Goal: Check status: Check status

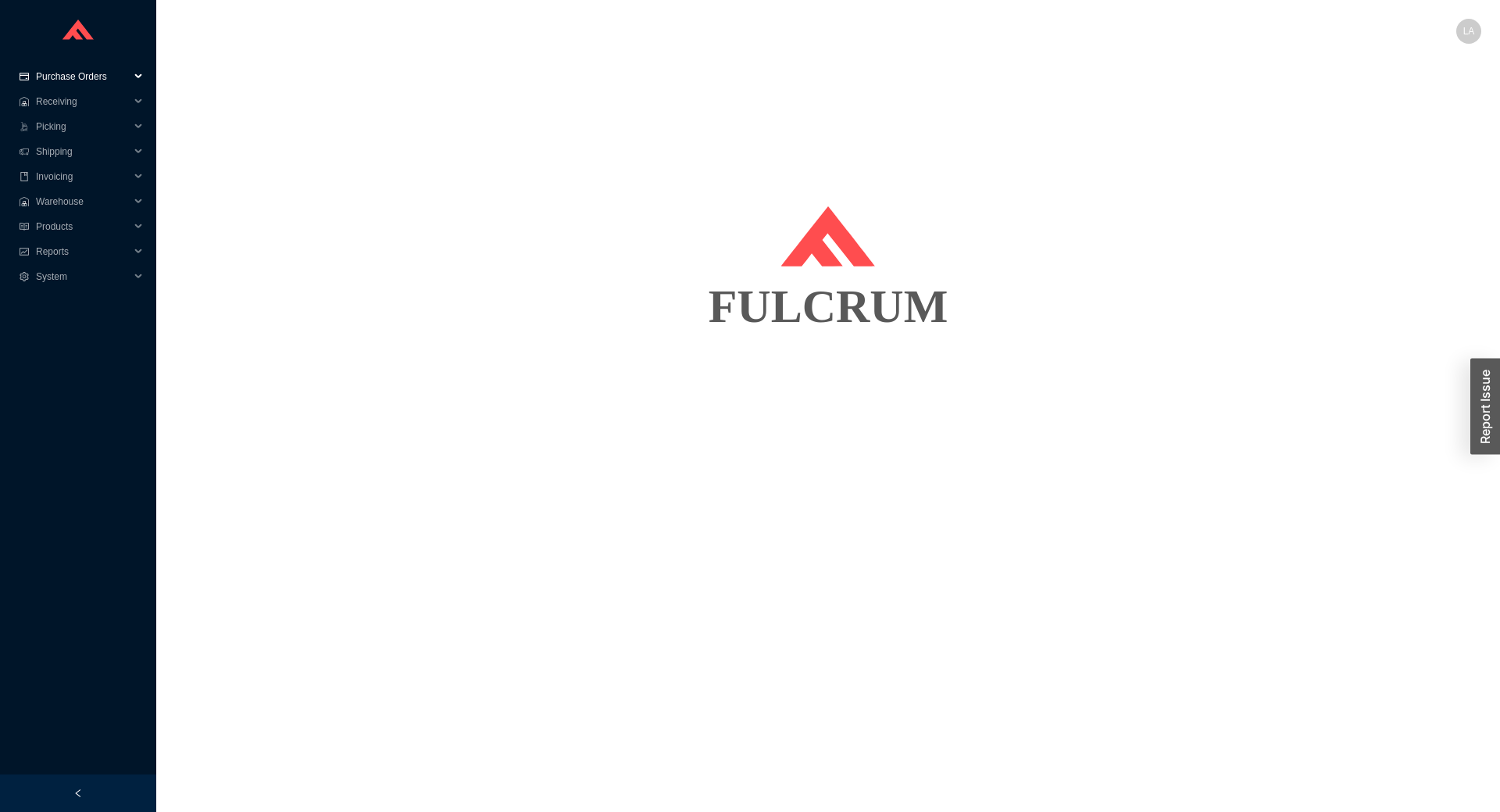
click at [102, 62] on div at bounding box center [78, 32] width 156 height 64
click at [101, 76] on span "Purchase Orders" at bounding box center [83, 76] width 93 height 25
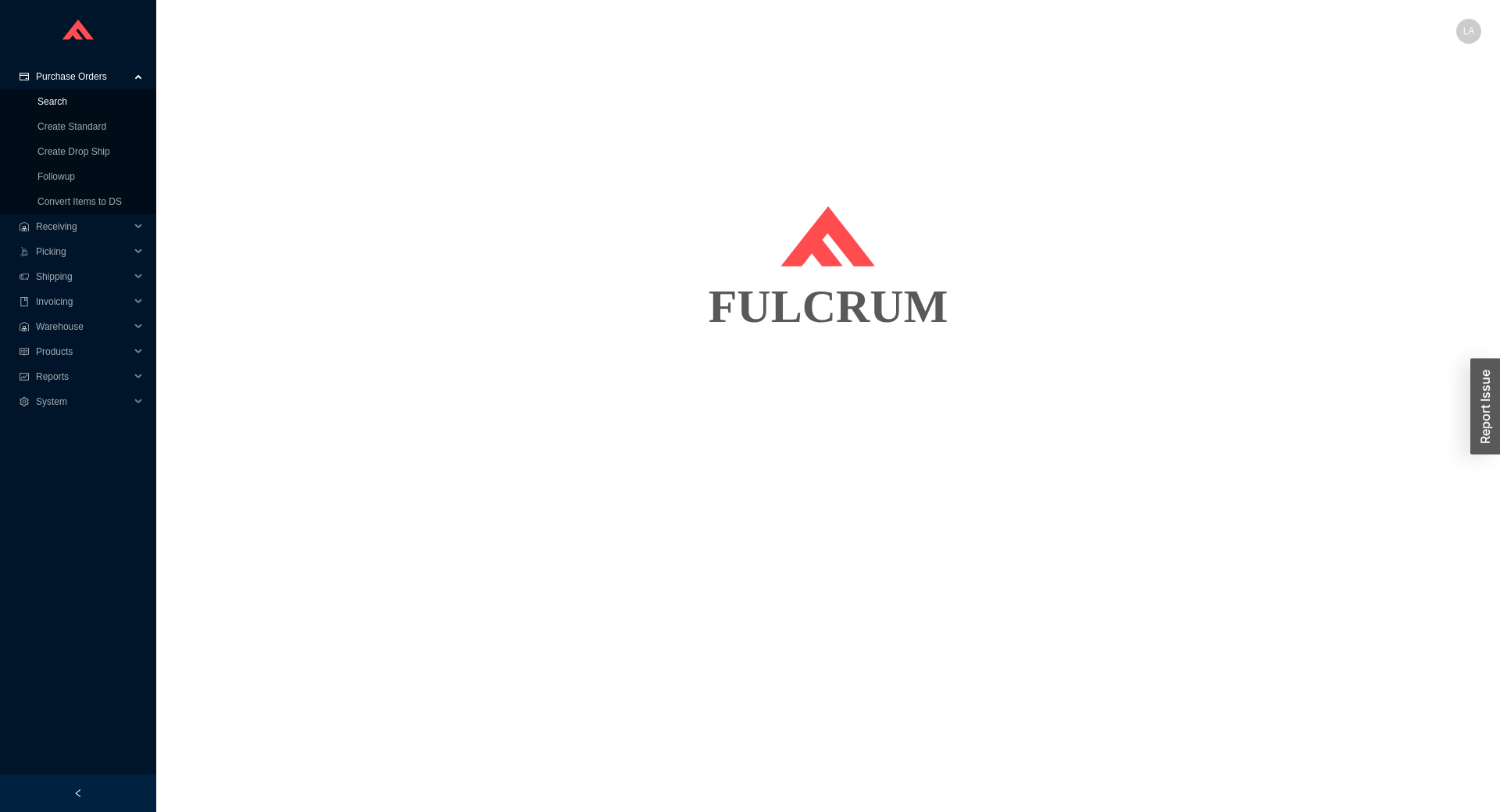
drag, startPoint x: 45, startPoint y: 99, endPoint x: 81, endPoint y: 98, distance: 36.0
click at [46, 99] on link "Search" at bounding box center [53, 101] width 30 height 11
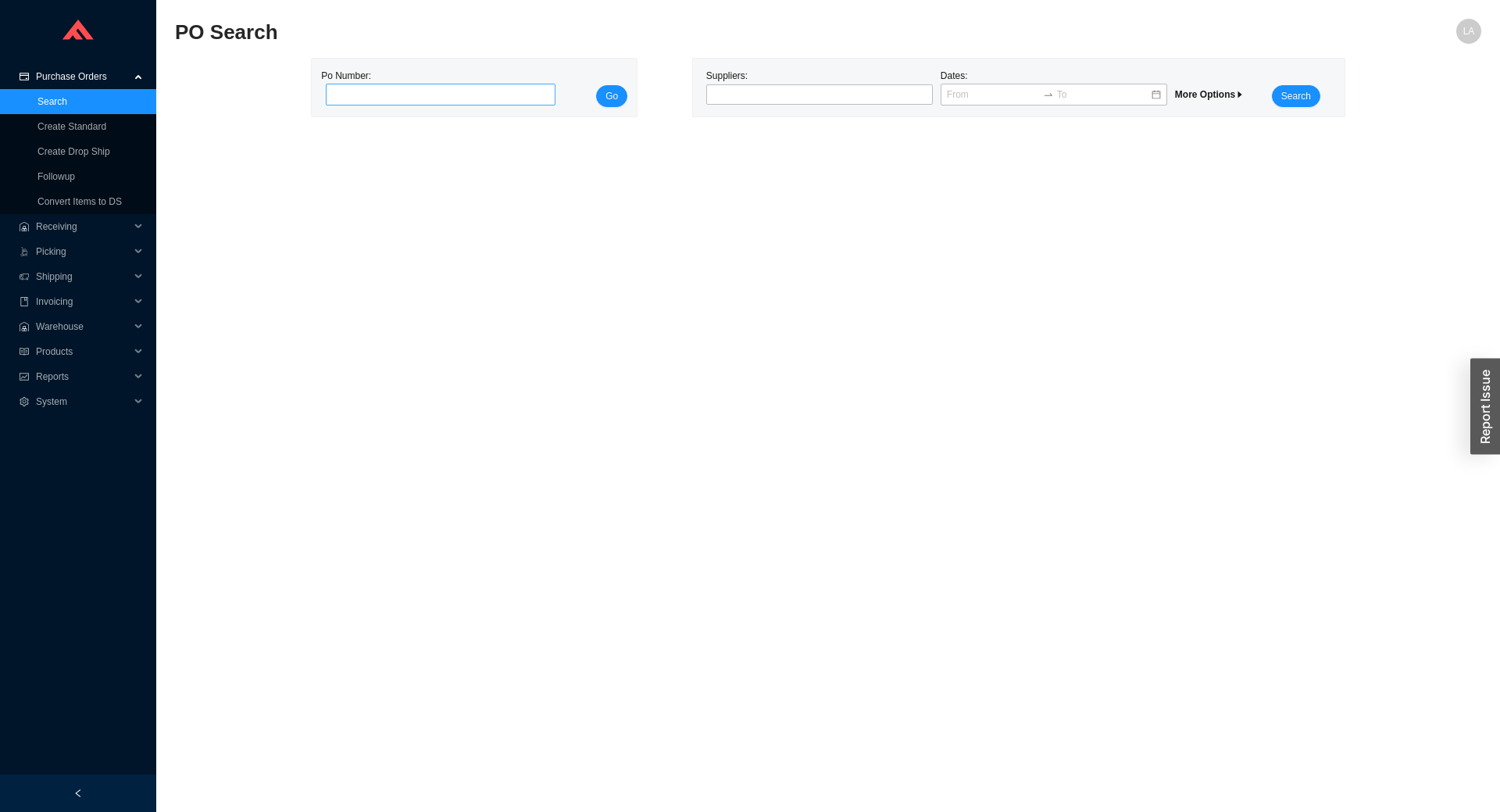
click at [453, 82] on div "Po Number:" at bounding box center [435, 86] width 230 height 39
click at [453, 93] on input "tel" at bounding box center [440, 94] width 230 height 22
paste input "985716"
type input "985716"
click at [613, 104] on button "Go" at bounding box center [611, 96] width 31 height 22
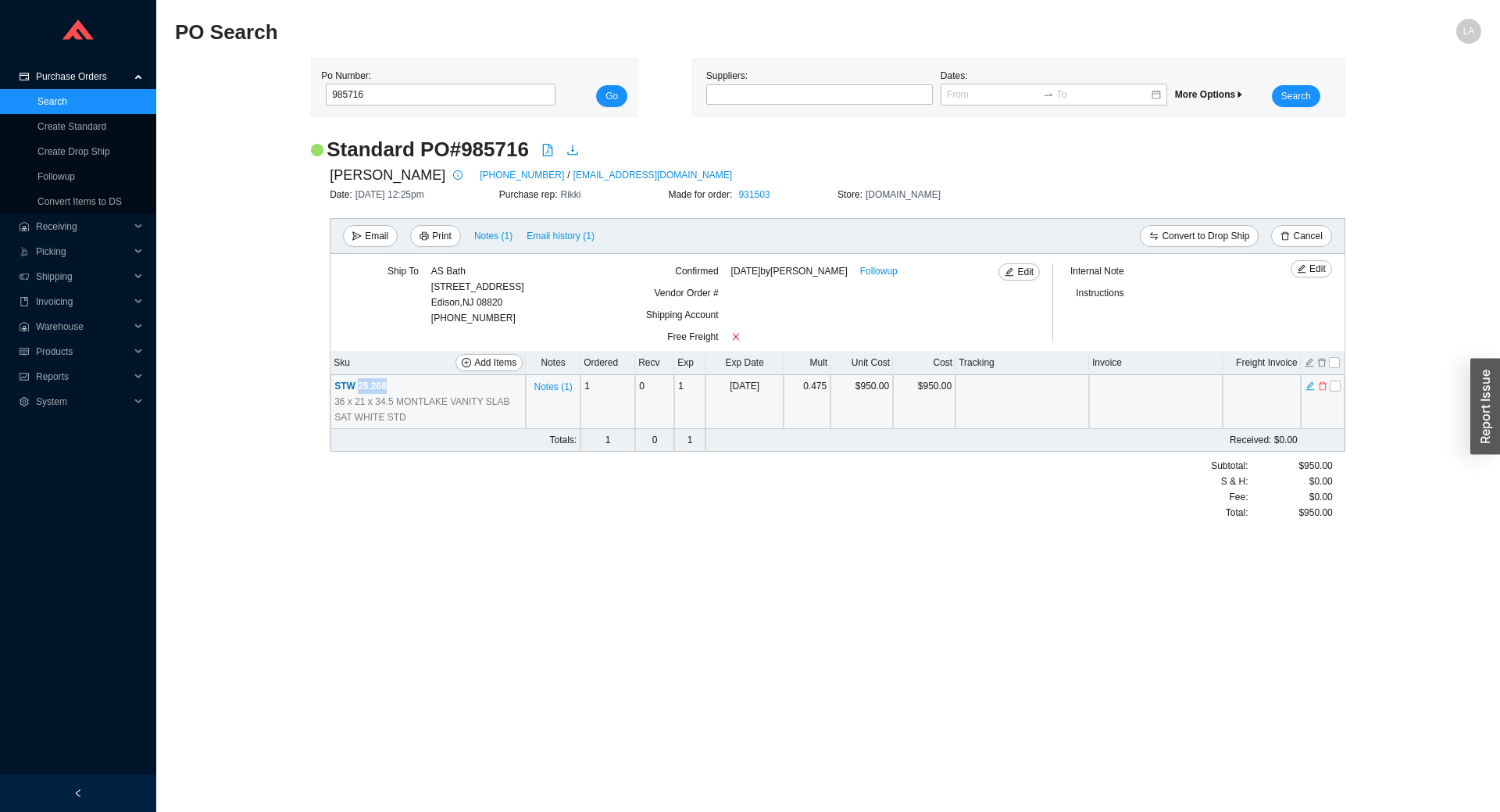
click at [358, 388] on td "STW 25.266 36 x 21 x 34.5 MONTLAKE VANITY SLAB SAT WHITE STD" at bounding box center [428, 402] width 196 height 54
drag, startPoint x: 358, startPoint y: 388, endPoint x: 404, endPoint y: 398, distance: 47.1
click at [404, 394] on span "36 x 21 x 34.5 MONTLAKE VANITY SLAB SAT WHITE STD" at bounding box center [427, 408] width 188 height 31
drag, startPoint x: 388, startPoint y: 385, endPoint x: 358, endPoint y: 383, distance: 30.1
click at [358, 383] on td "STW 25.266 36 x 21 x 34.5 MONTLAKE VANITY SLAB SAT WHITE STD" at bounding box center [428, 402] width 196 height 54
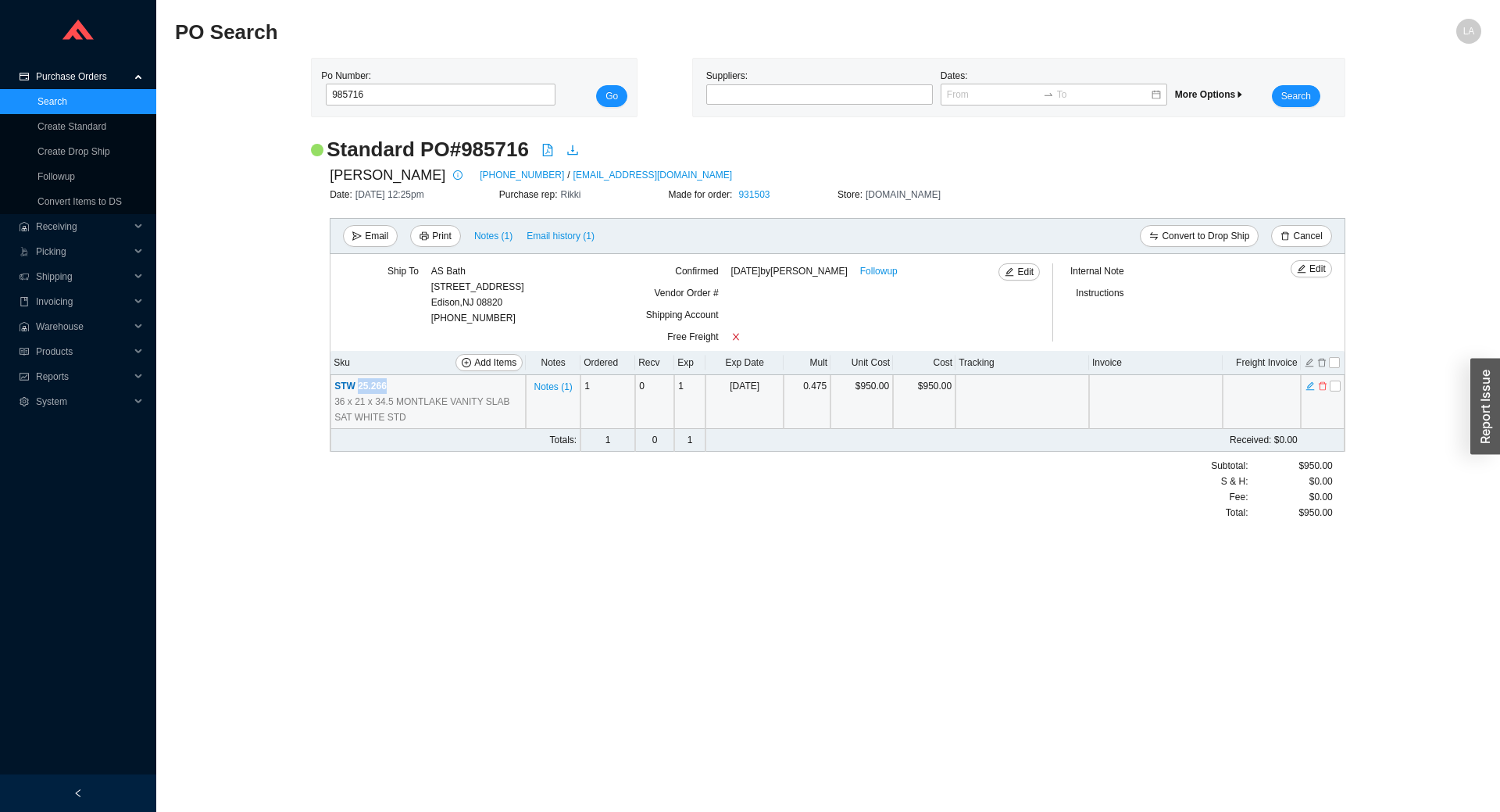
copy span "25.266"
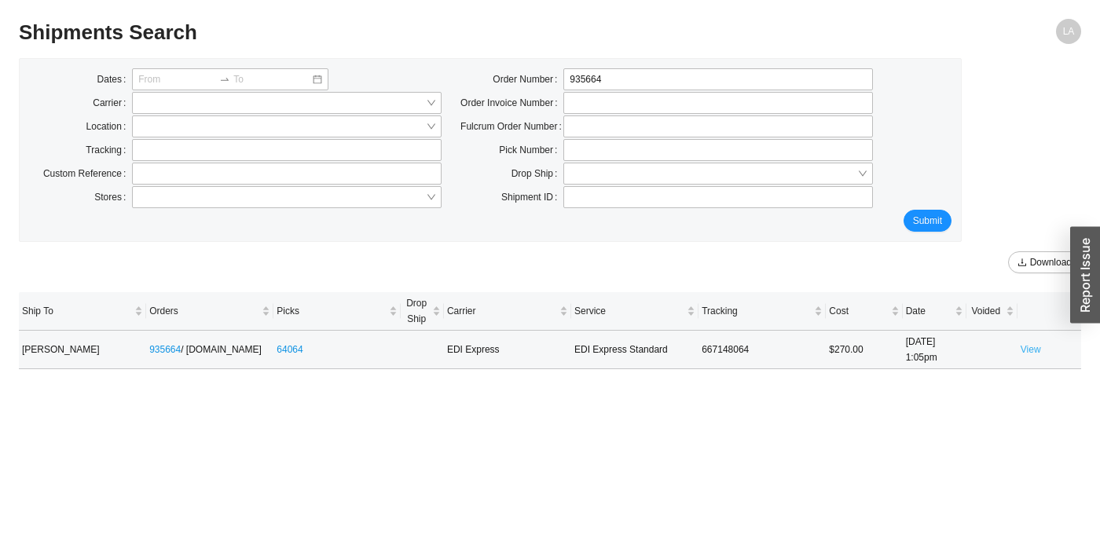
click at [1035, 348] on link "View" at bounding box center [1031, 349] width 20 height 11
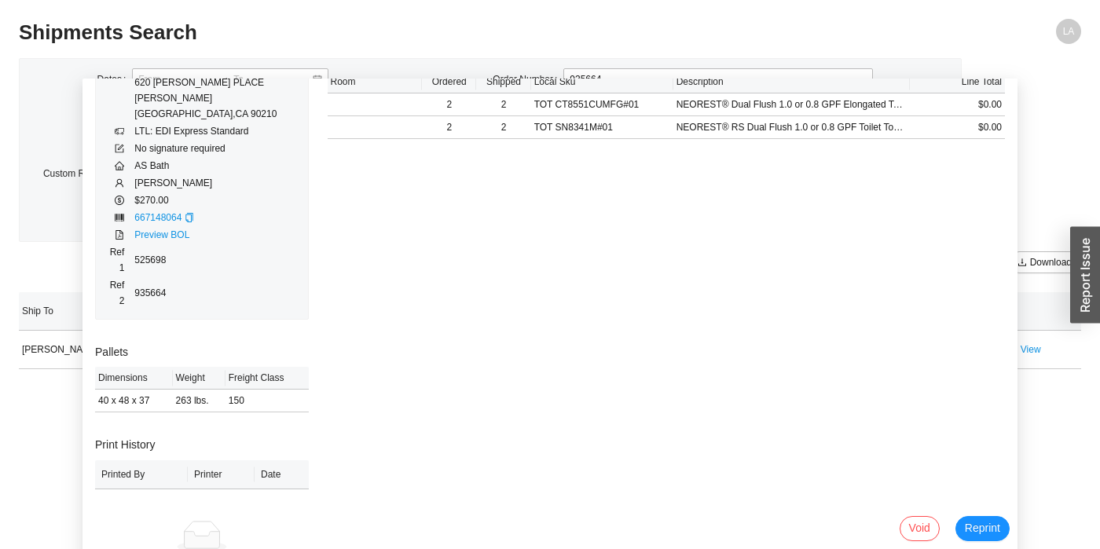
scroll to position [169, 0]
